Goal: Register for event/course

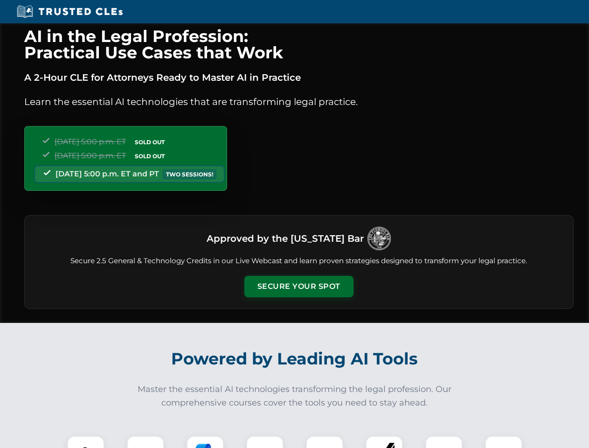
click at [298, 286] on button "Secure Your Spot" at bounding box center [298, 286] width 109 height 21
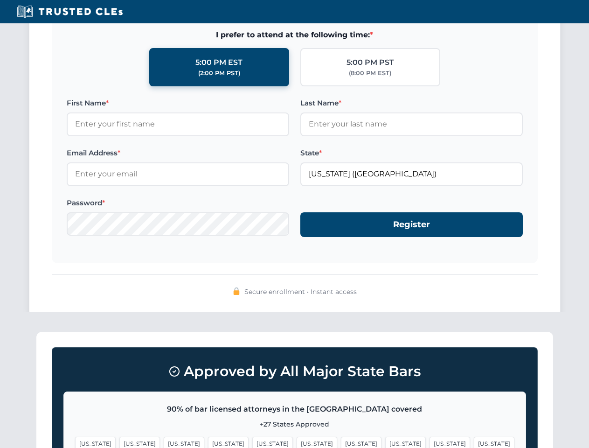
click at [429, 442] on span "[US_STATE]" at bounding box center [449, 443] width 41 height 14
